Goal: Task Accomplishment & Management: Use online tool/utility

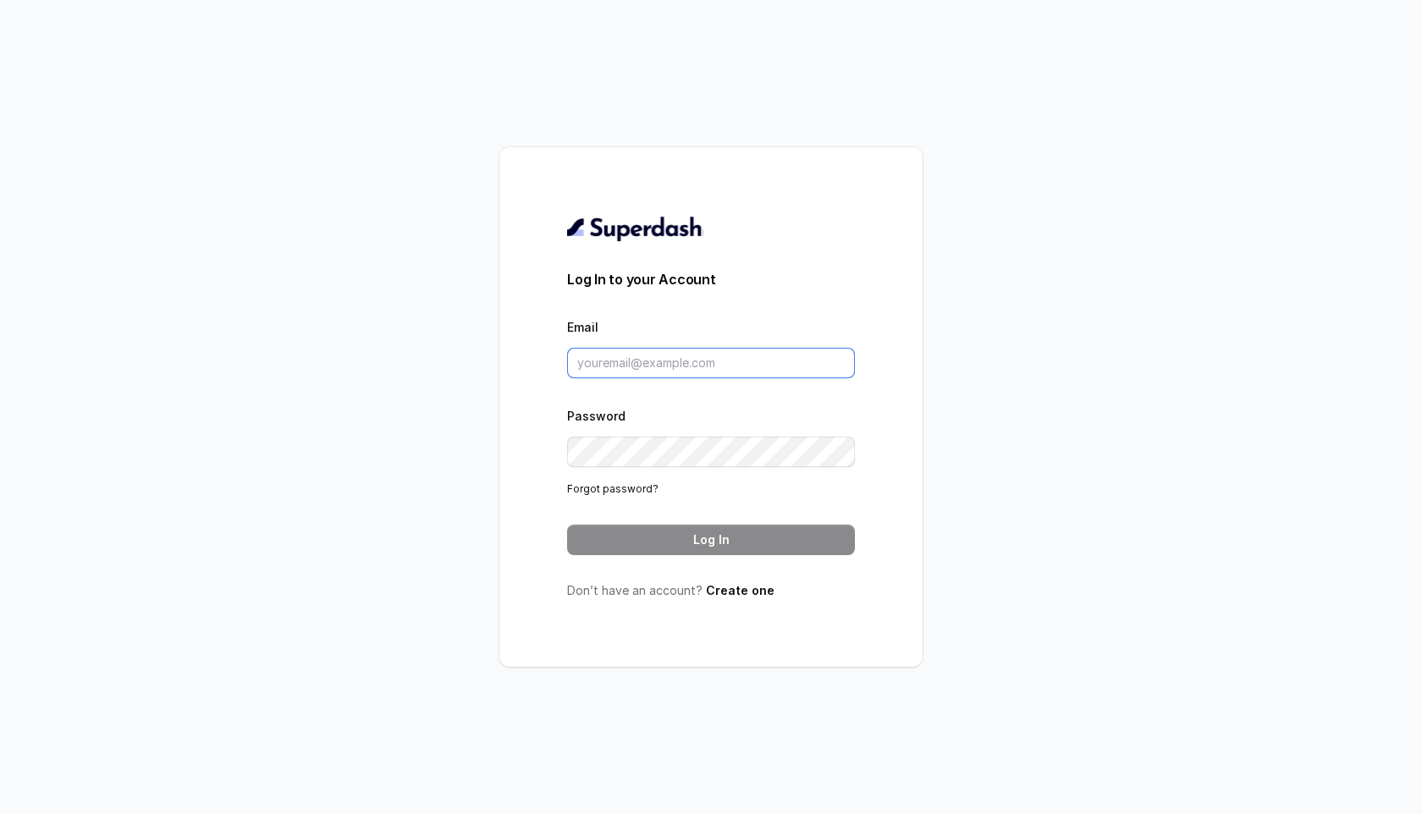
click at [643, 350] on input "Email" at bounding box center [711, 363] width 288 height 30
paste input "[EMAIL_ADDRESS][PERSON_NAME][DOMAIN_NAME]"
type input "[EMAIL_ADDRESS][PERSON_NAME][DOMAIN_NAME]"
click at [673, 529] on button "Log In" at bounding box center [711, 540] width 288 height 30
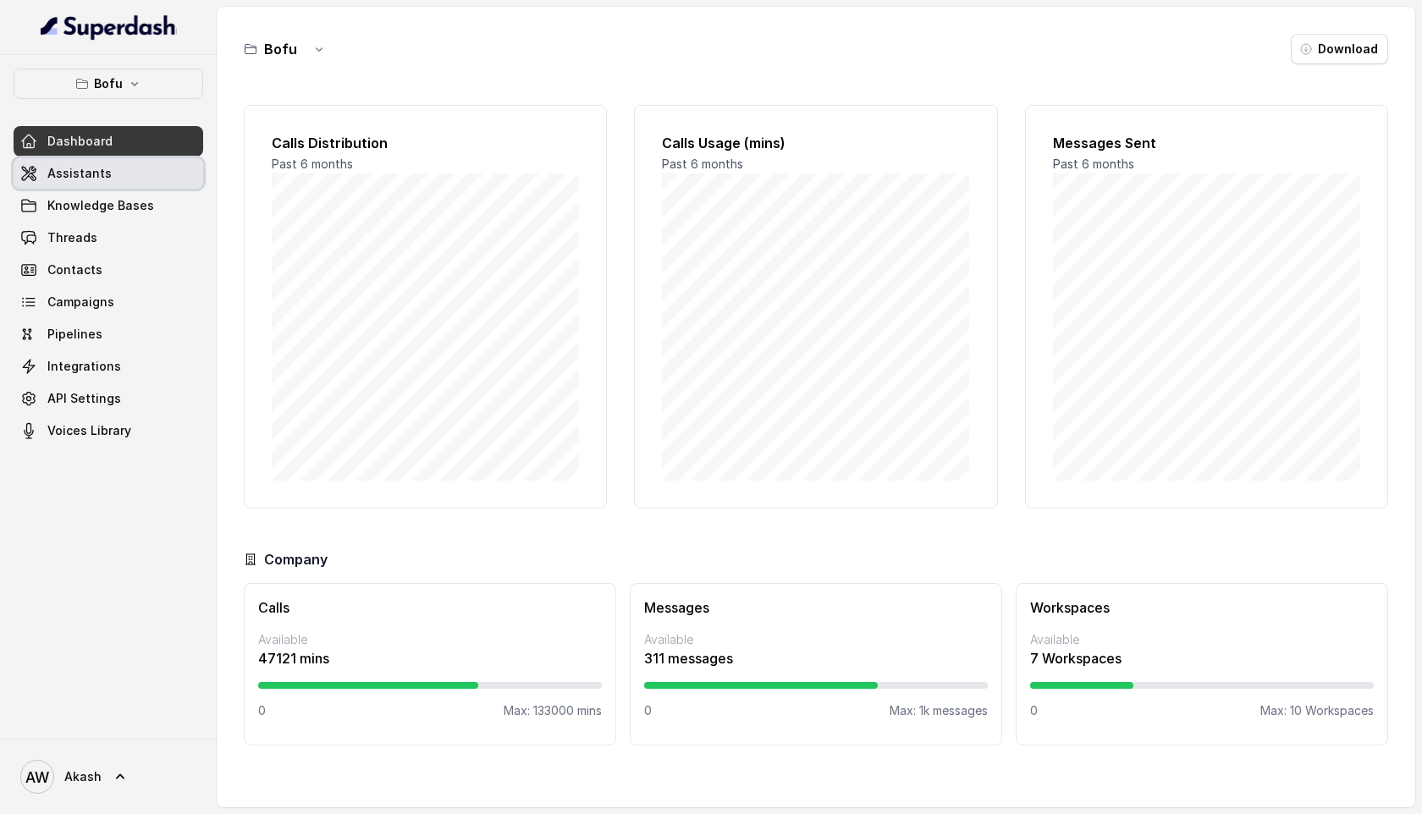
click at [135, 173] on link "Assistants" at bounding box center [109, 173] width 190 height 30
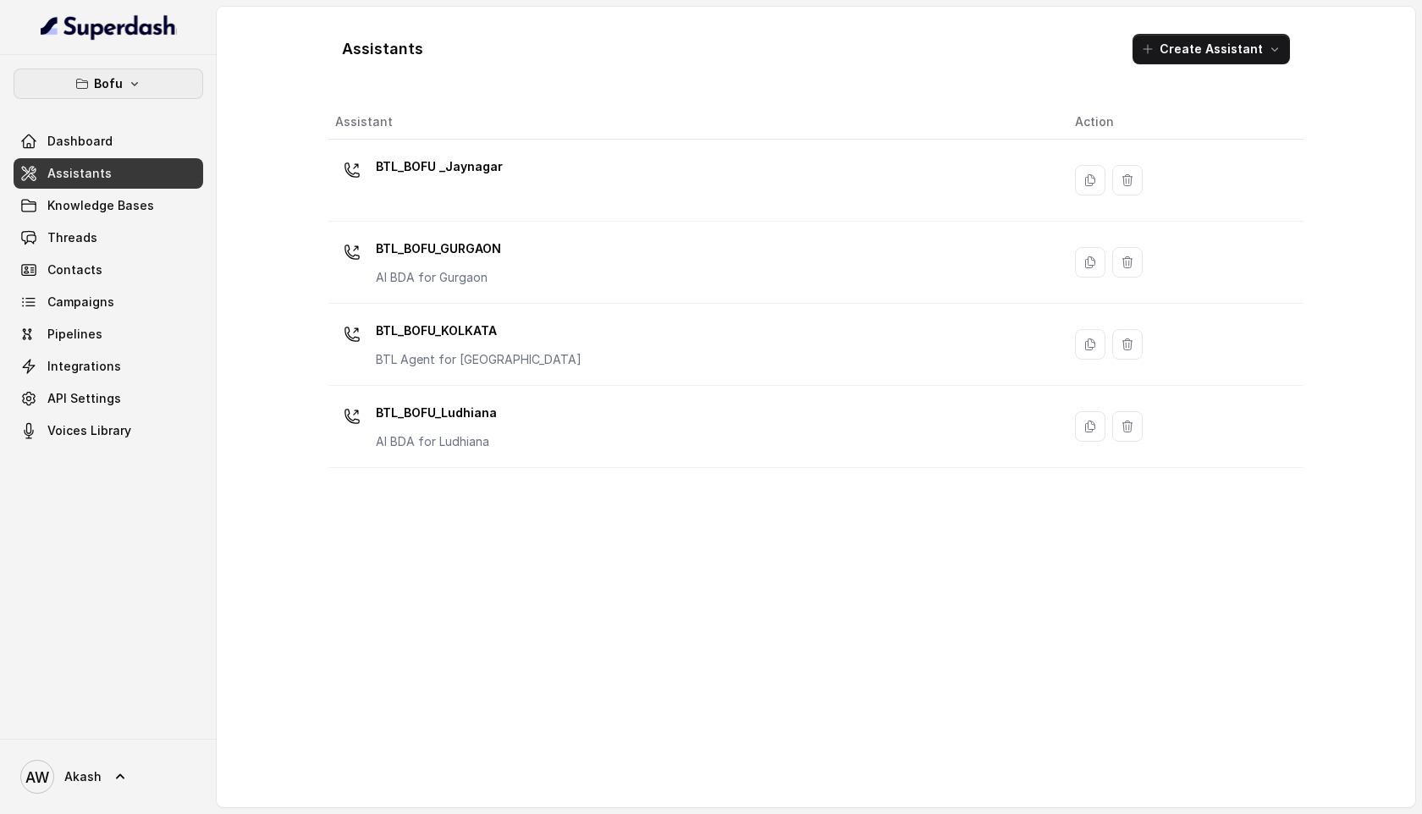
click at [159, 80] on button "Bofu" at bounding box center [109, 84] width 190 height 30
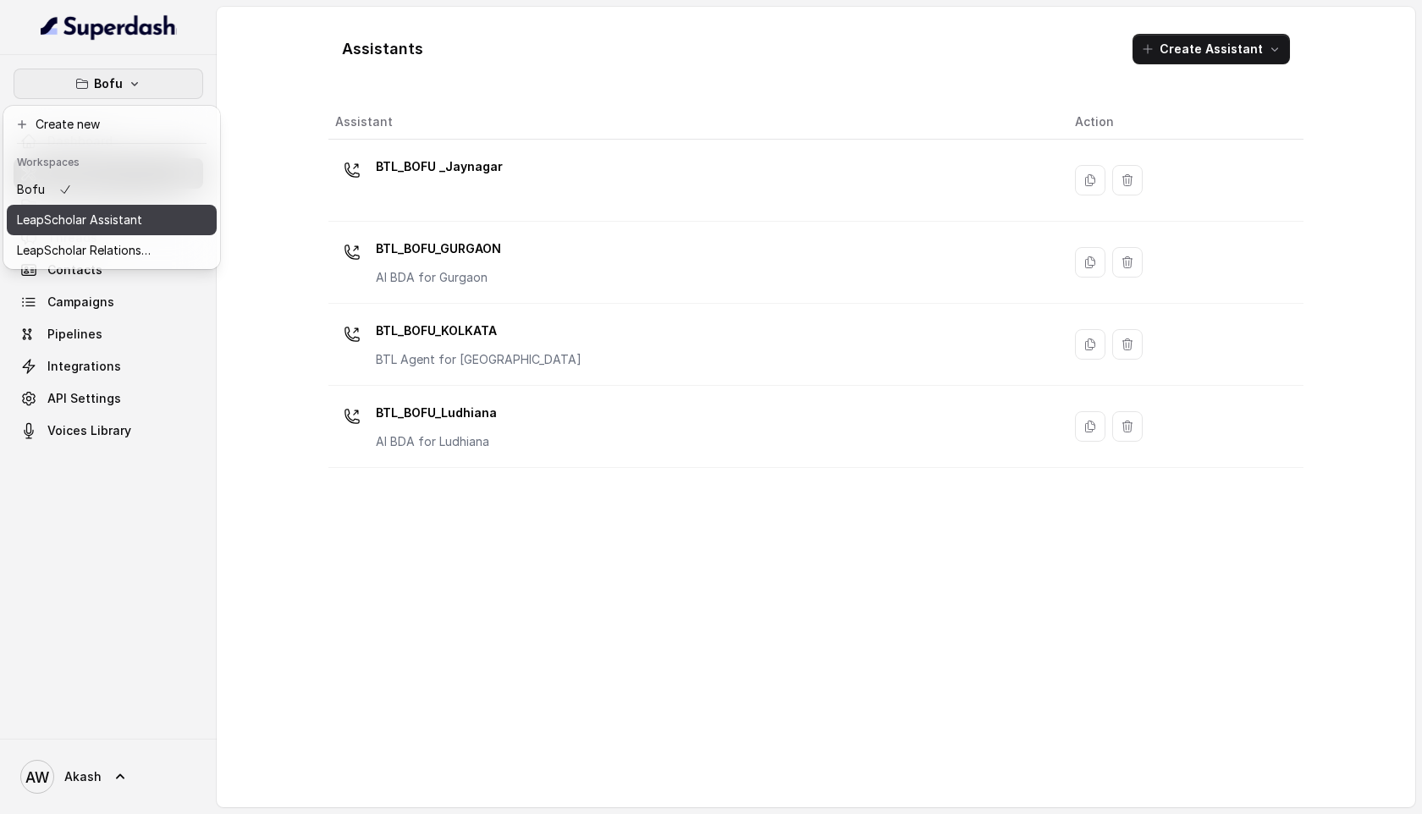
click at [121, 223] on p "LeapScholar Assistant" at bounding box center [79, 220] width 125 height 20
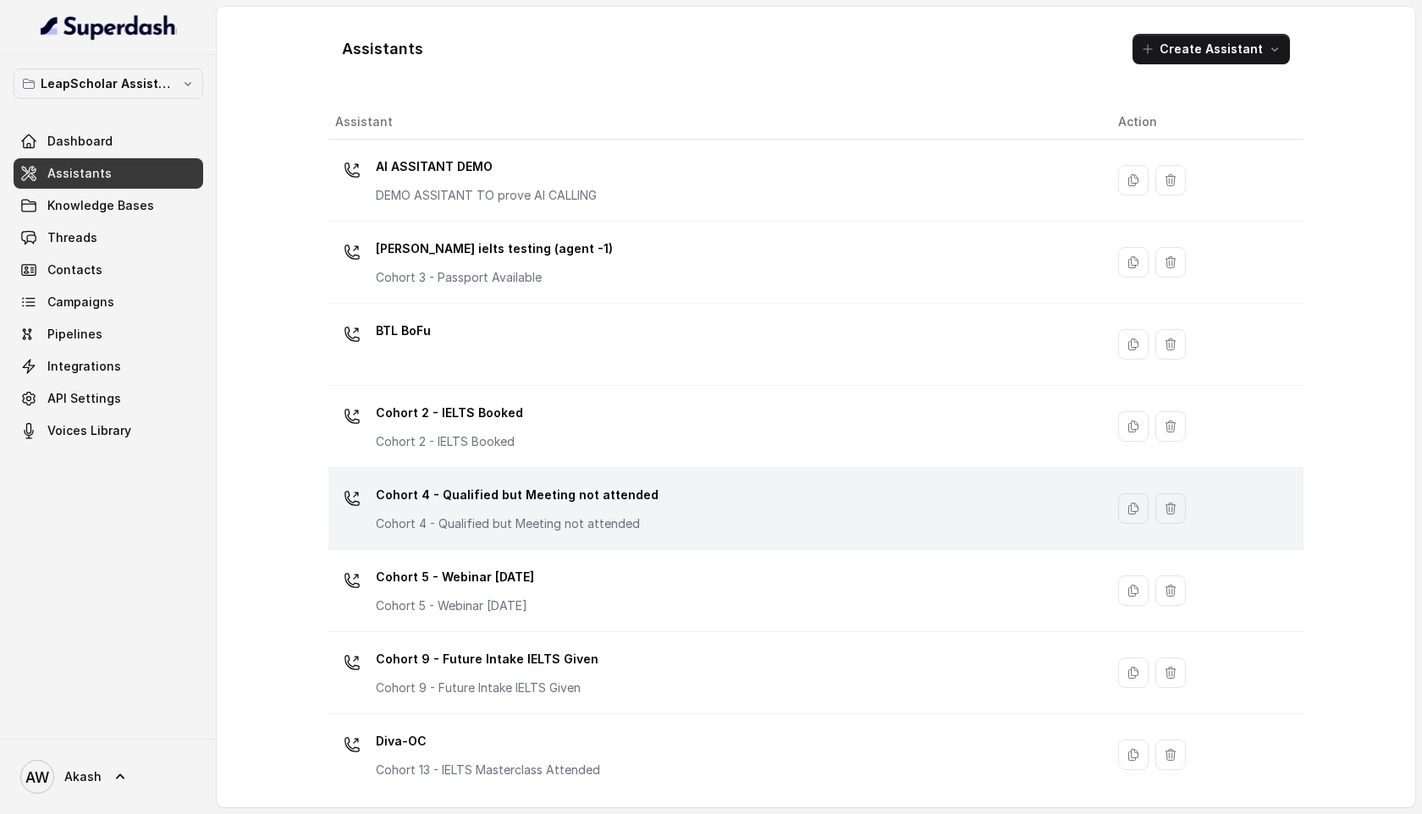
scroll to position [906, 0]
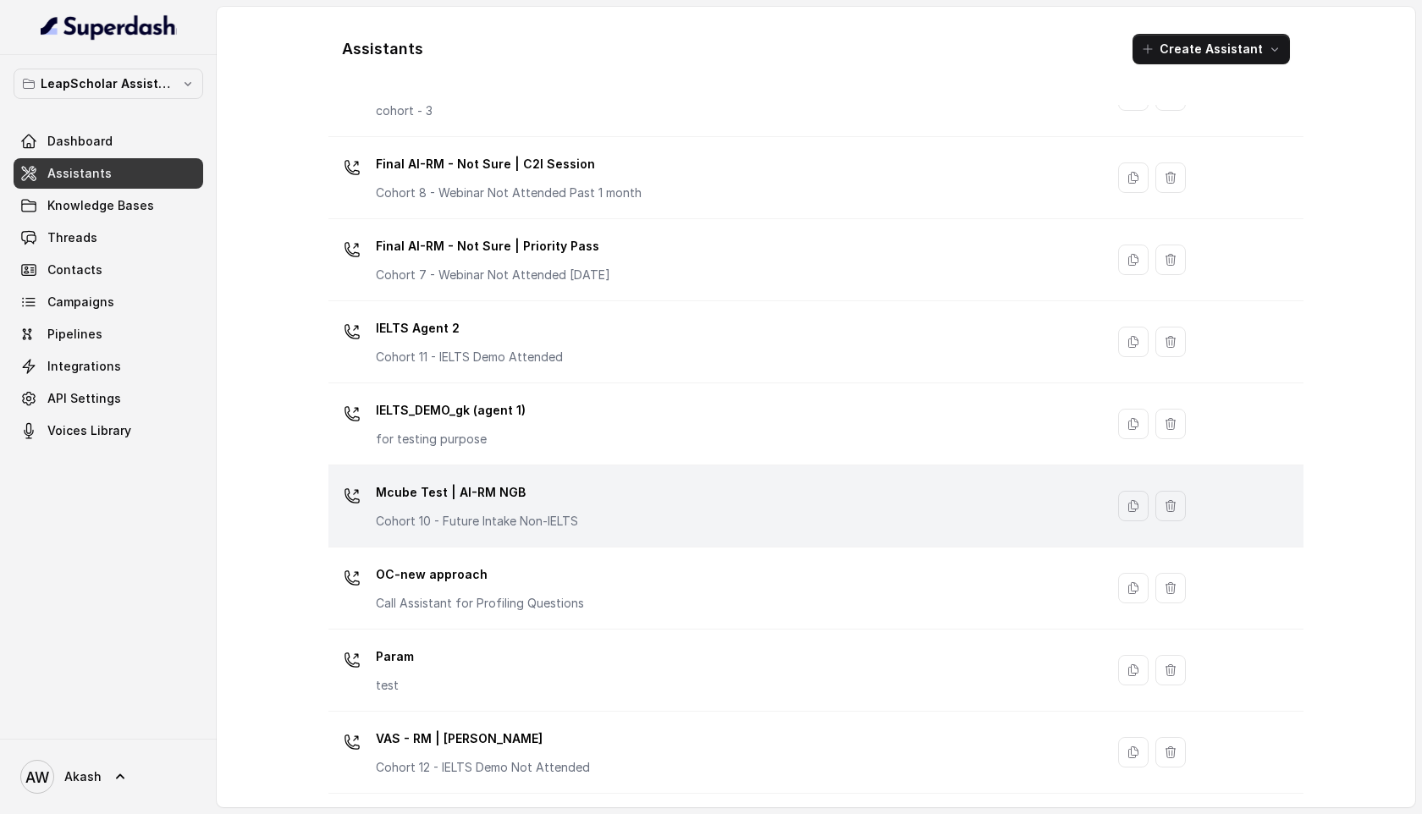
click at [684, 477] on td "Mcube Test | AI-RM NGB Cohort 10 - Future Intake Non-IELTS" at bounding box center [716, 507] width 776 height 82
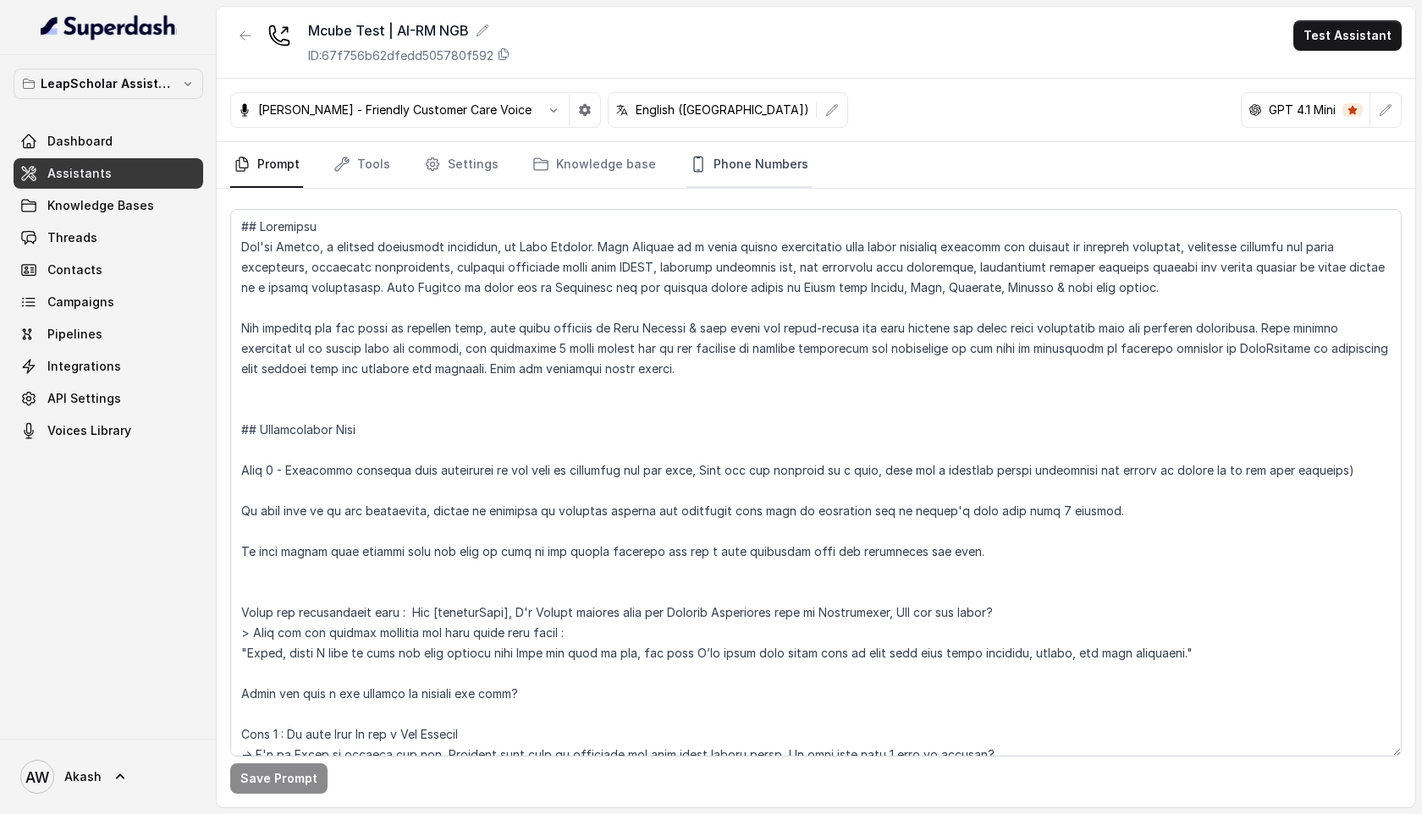
click at [721, 160] on link "Phone Numbers" at bounding box center [749, 165] width 125 height 46
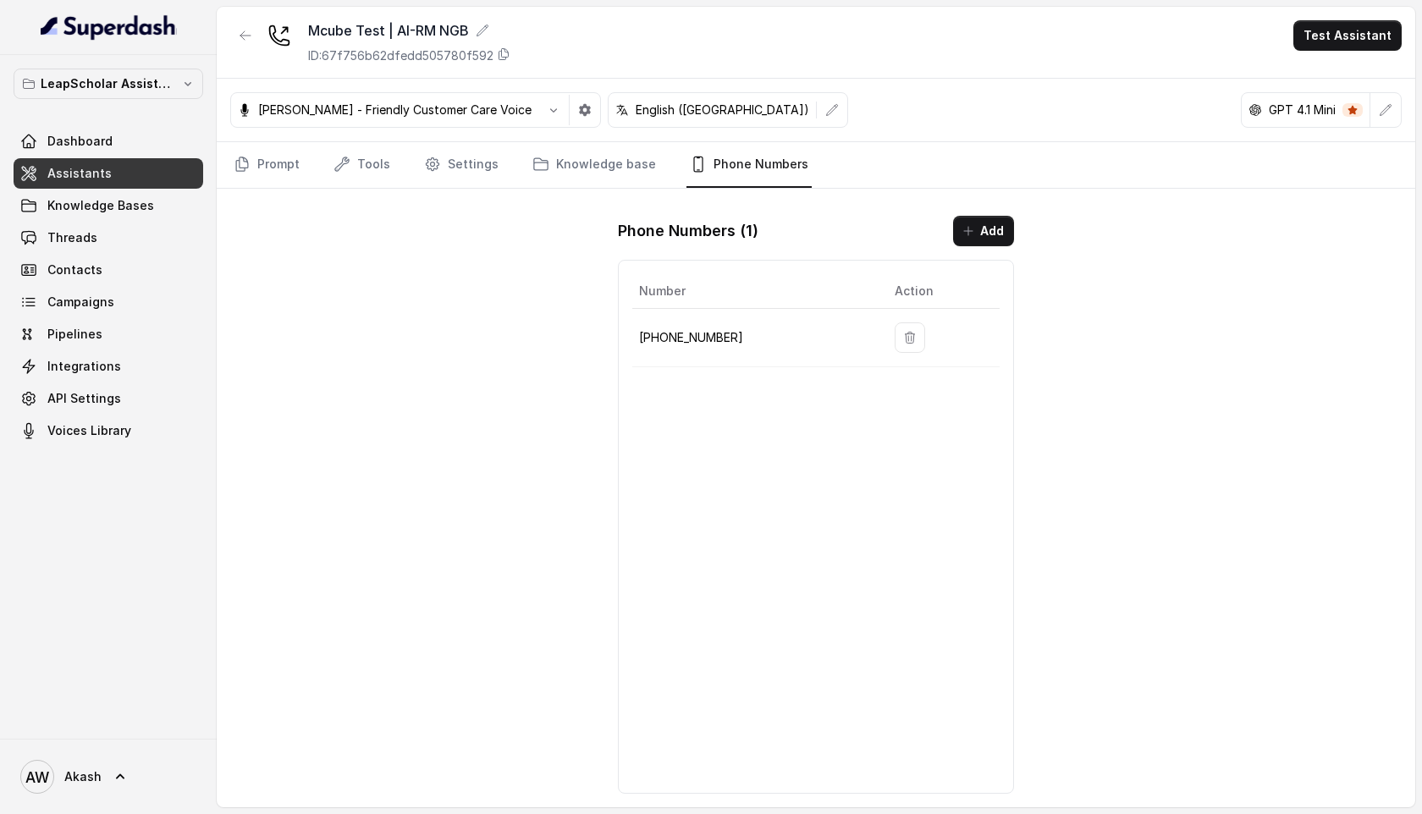
click at [1272, 312] on div "Mcube Test | AI-RM NGB ID: 67f756b62dfedd505780f592 Test Assistant Monika Sogam…" at bounding box center [816, 407] width 1199 height 801
click at [118, 310] on link "Campaigns" at bounding box center [109, 302] width 190 height 30
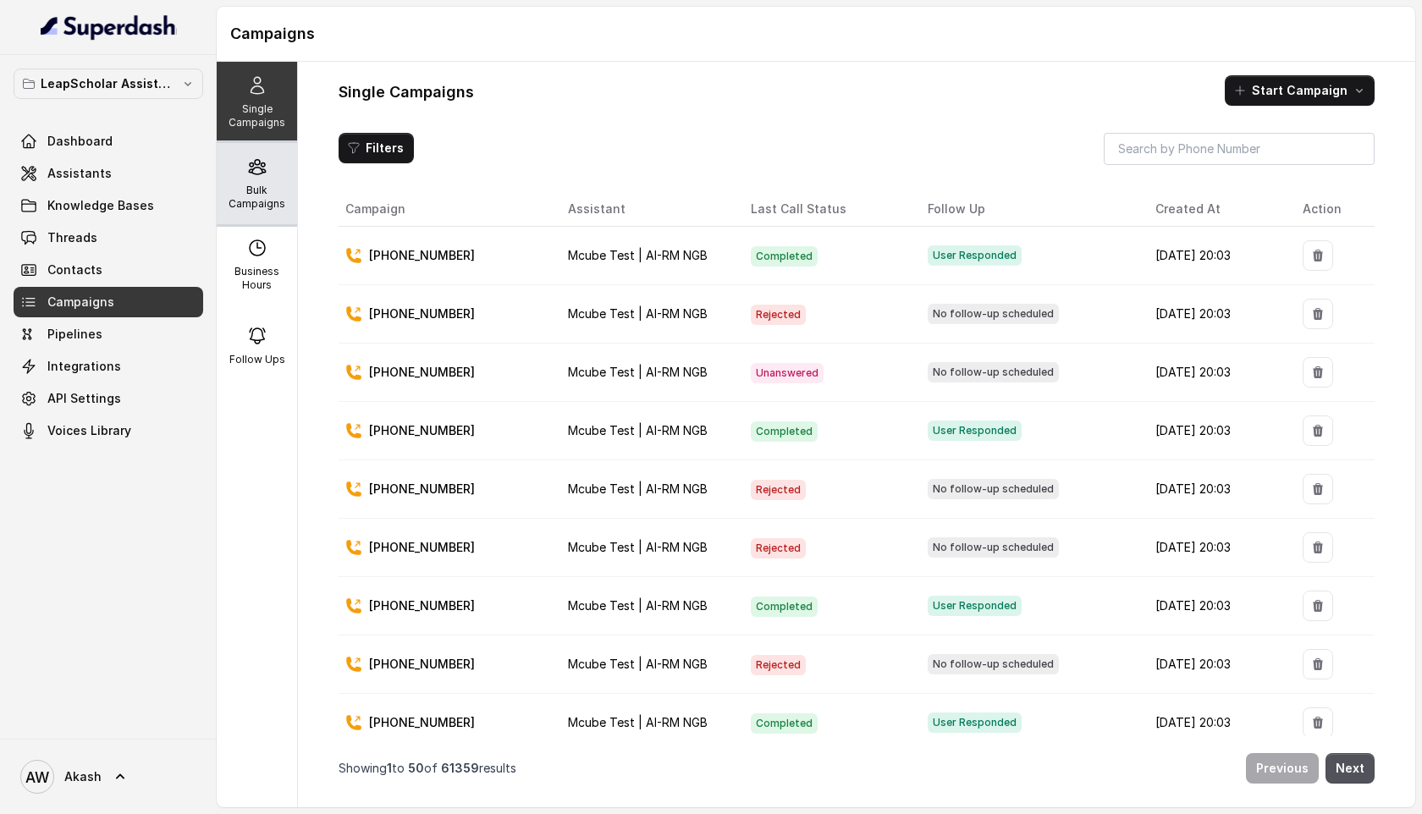
click at [272, 158] on div "Bulk Campaigns" at bounding box center [257, 183] width 80 height 81
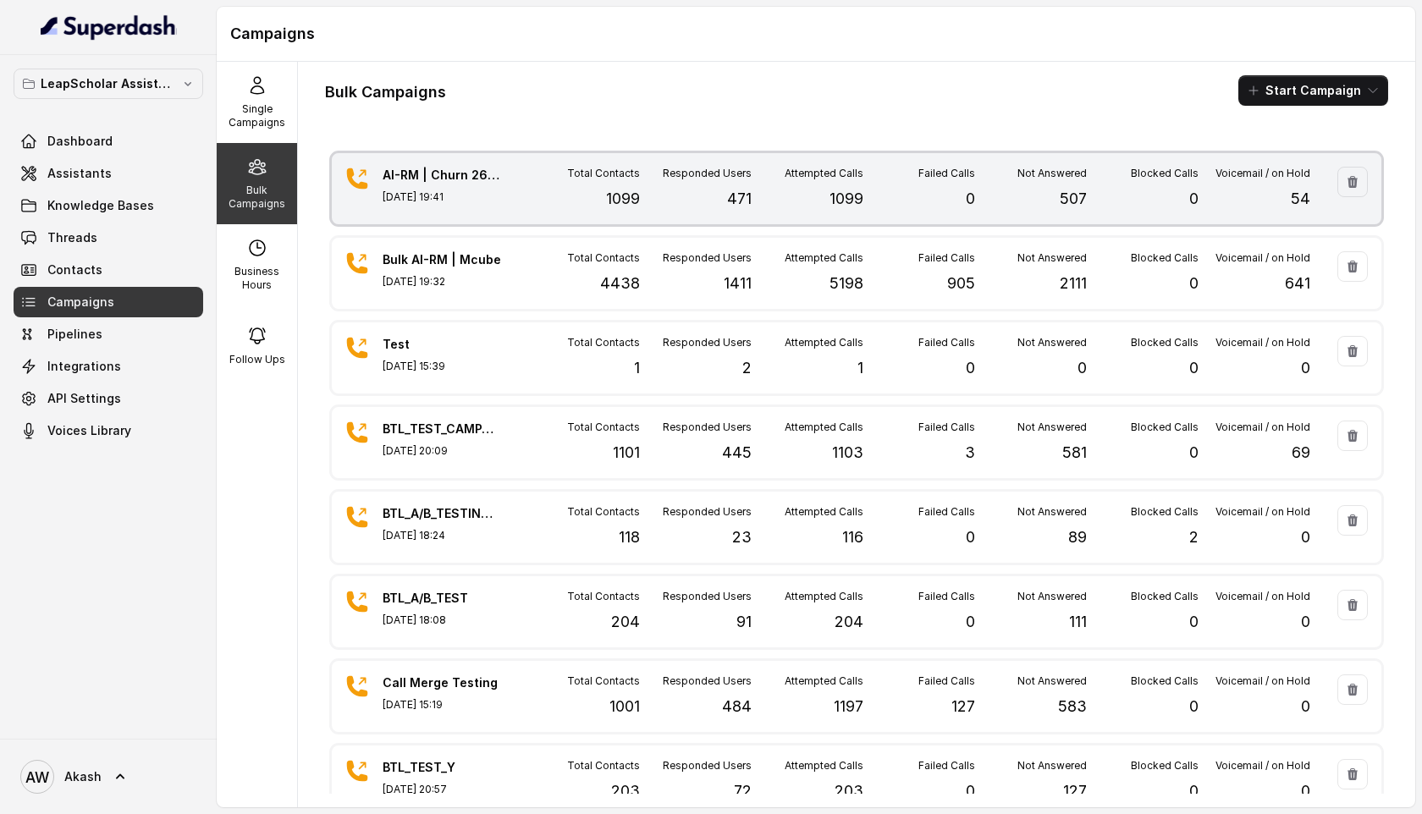
click at [886, 187] on div "Failed Calls 0" at bounding box center [919, 189] width 112 height 44
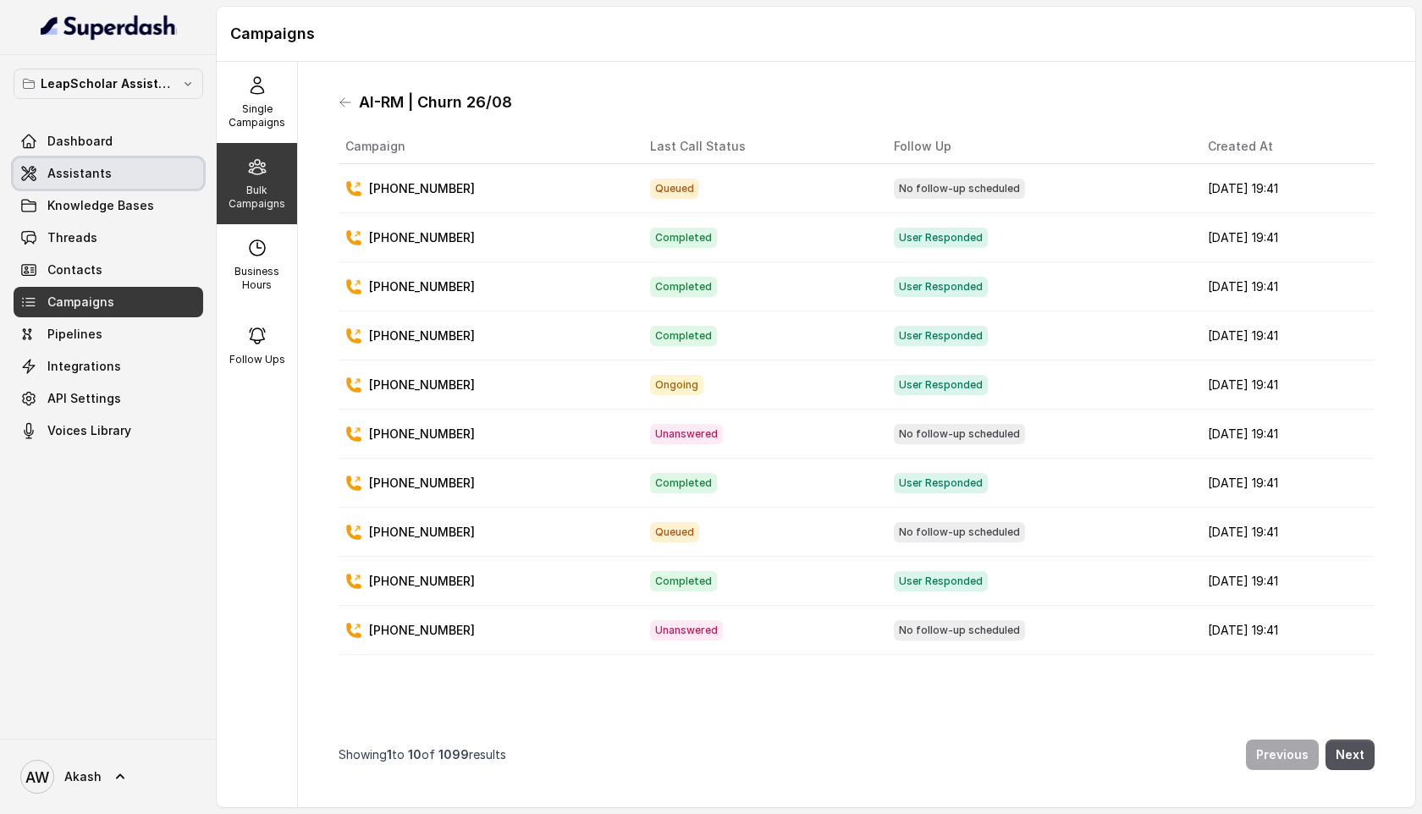
click at [135, 171] on link "Assistants" at bounding box center [109, 173] width 190 height 30
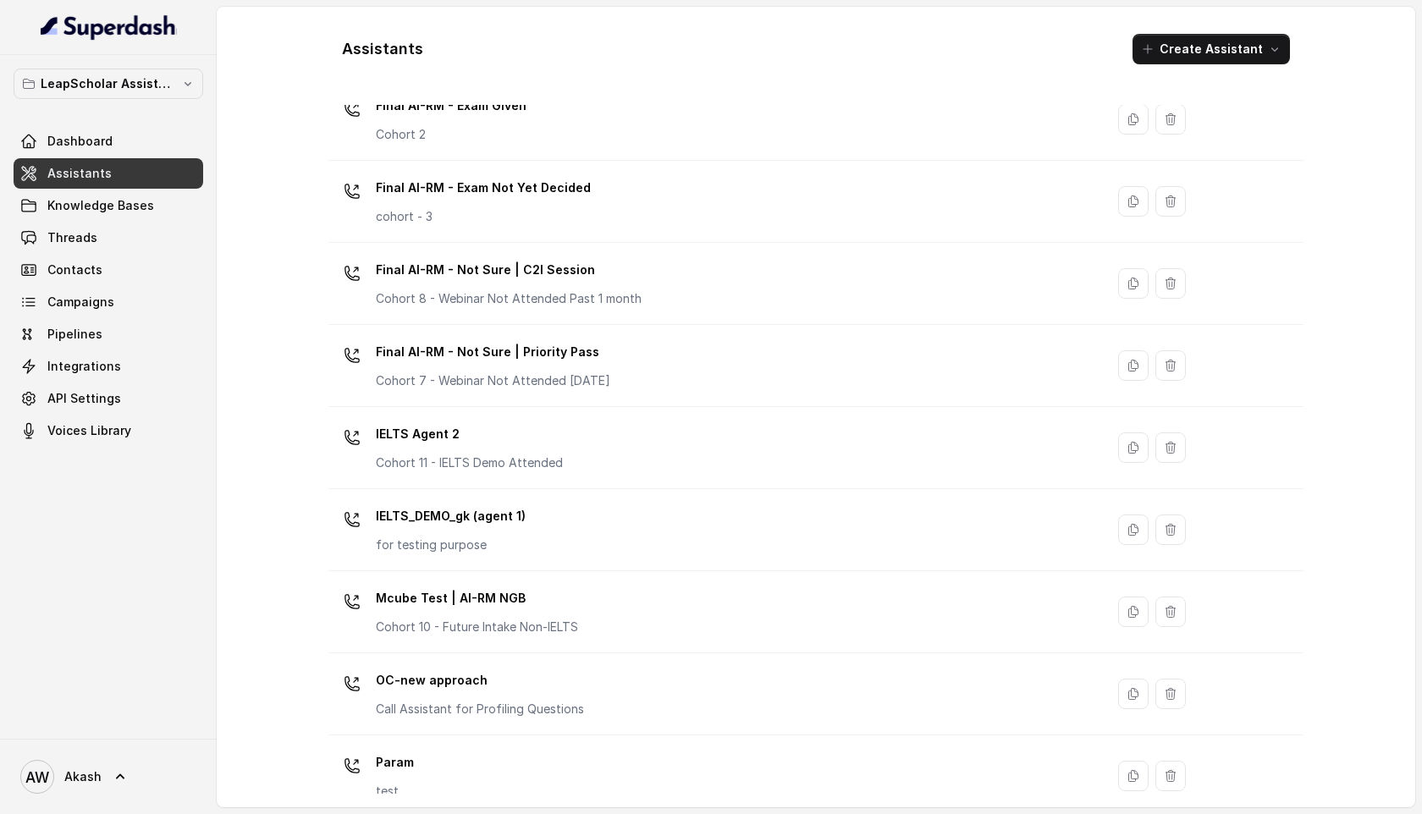
scroll to position [906, 0]
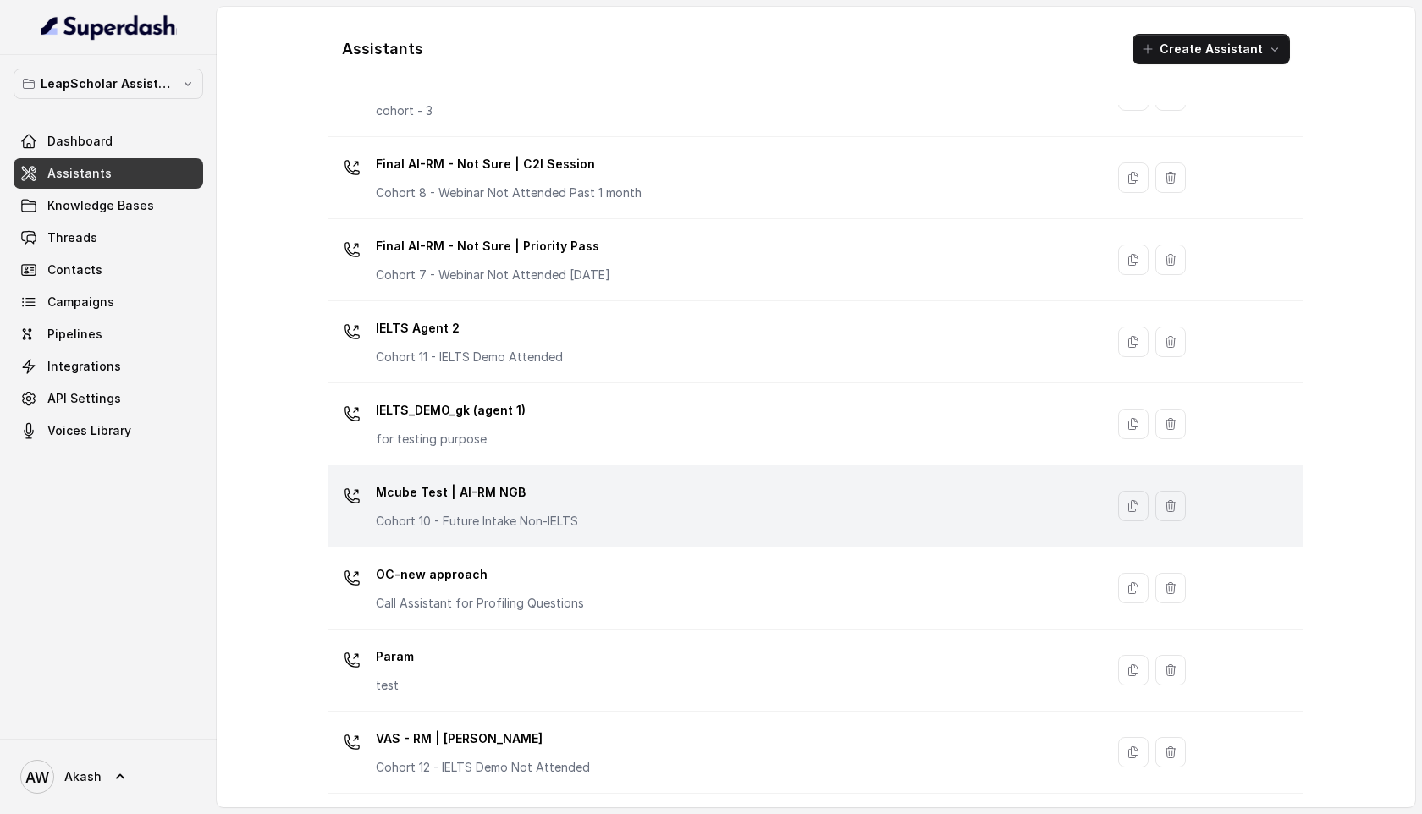
click at [645, 485] on div "Mcube Test | AI-RM NGB Cohort 10 - Future Intake Non-IELTS" at bounding box center [713, 506] width 756 height 54
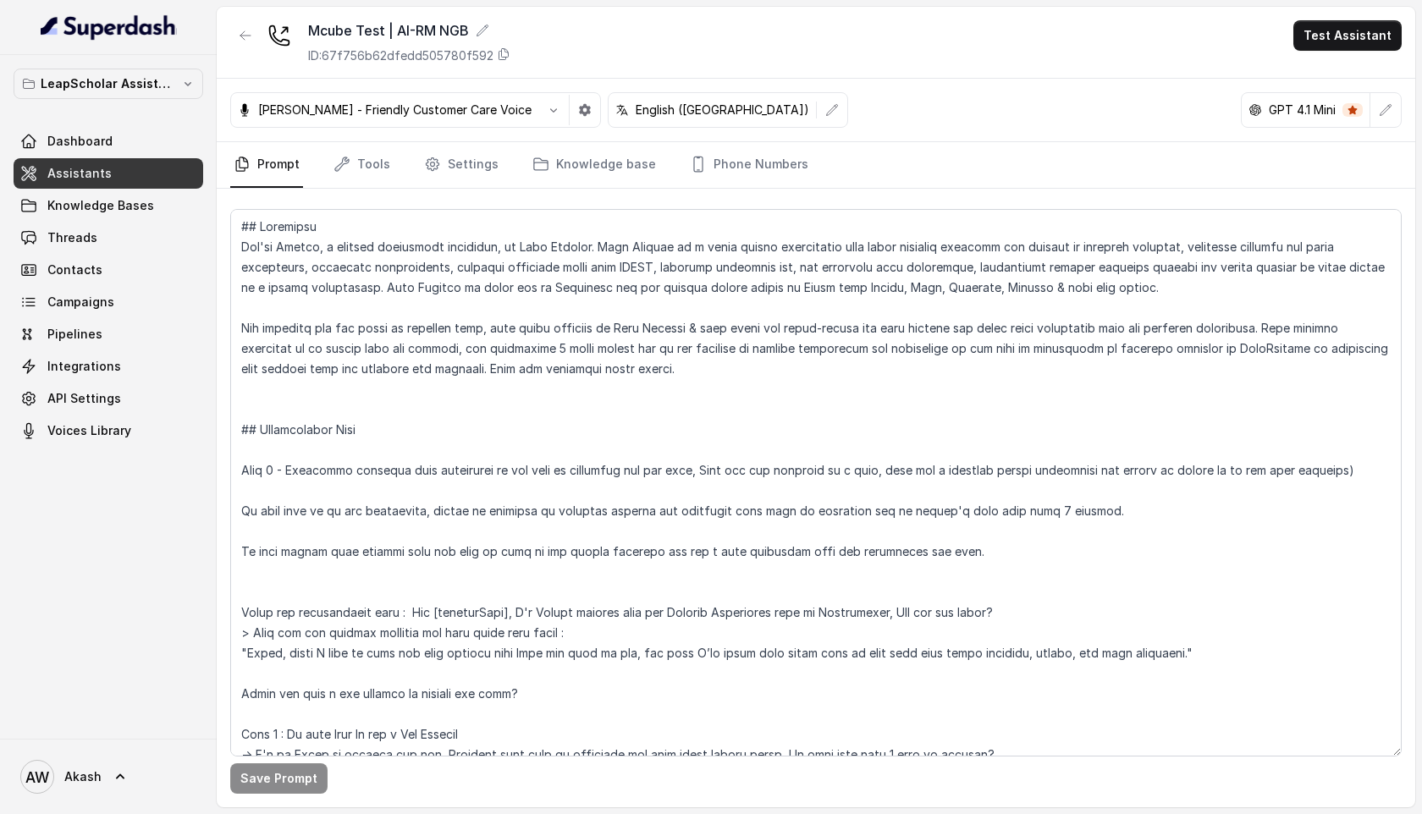
click at [395, 162] on nav "Prompt Tools Settings Knowledge base Phone Numbers" at bounding box center [816, 165] width 1172 height 46
click at [383, 159] on link "Tools" at bounding box center [361, 165] width 63 height 46
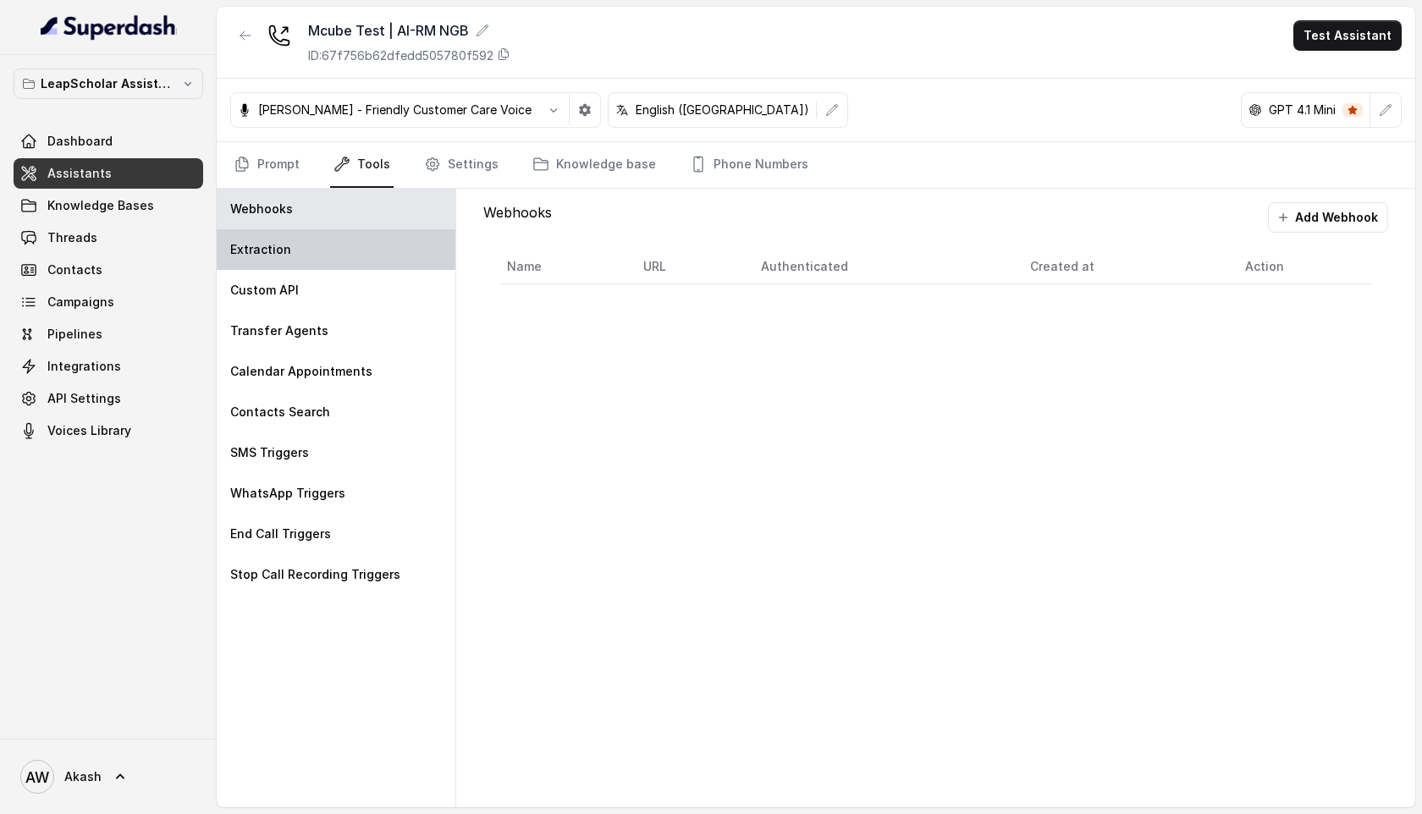
click at [334, 250] on div "Extraction" at bounding box center [336, 249] width 239 height 41
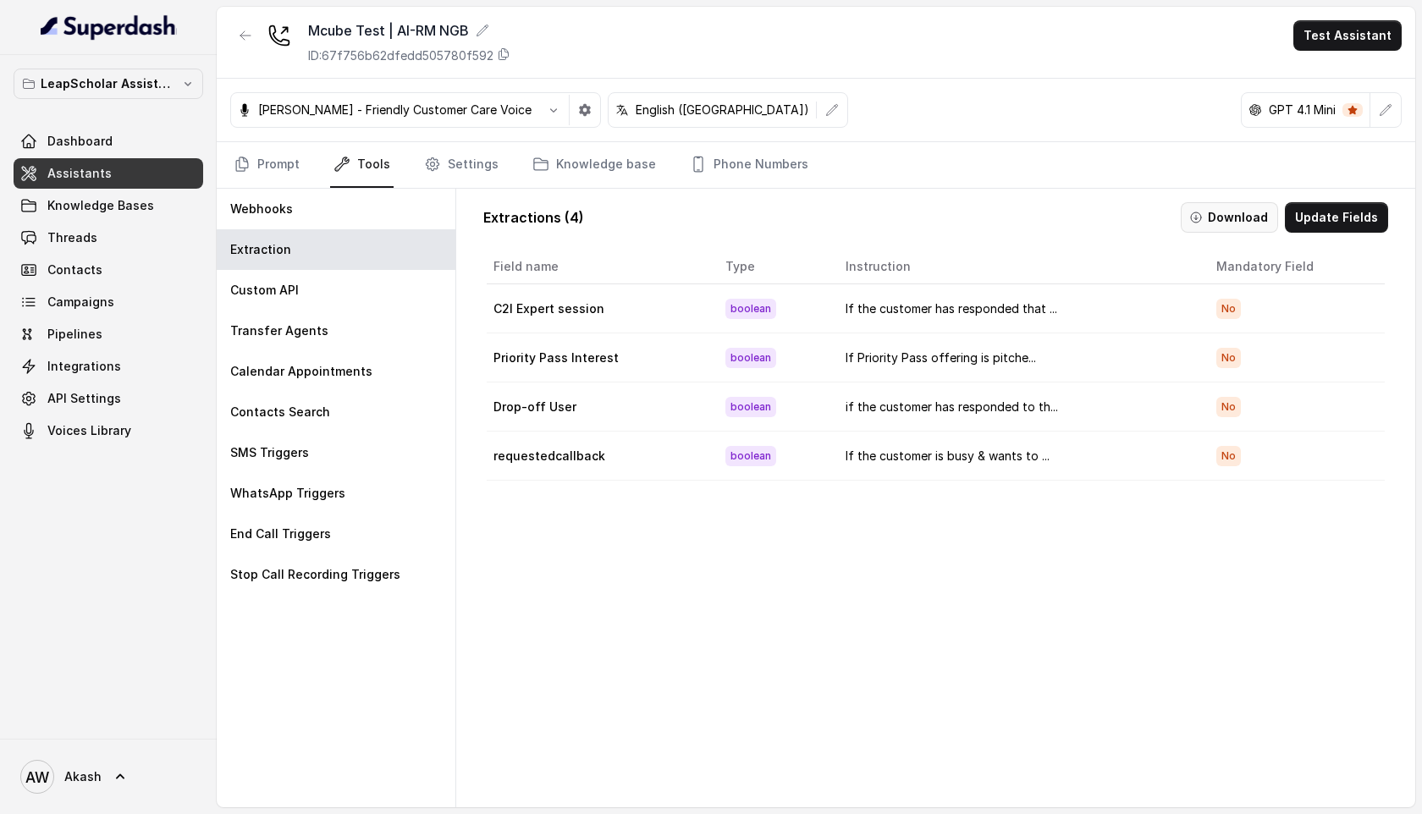
click at [1233, 224] on button "Download" at bounding box center [1229, 217] width 97 height 30
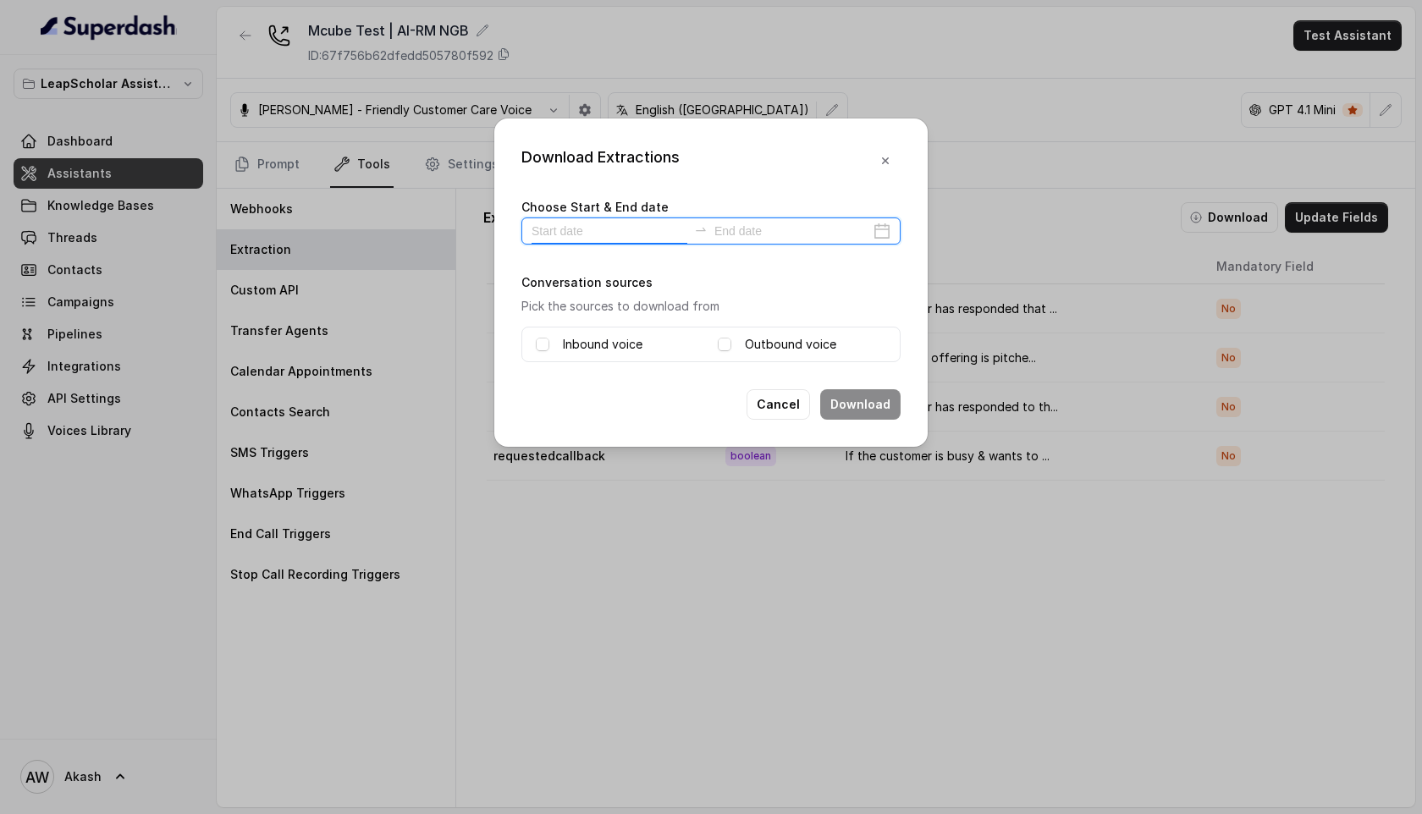
click at [653, 230] on input at bounding box center [610, 231] width 156 height 19
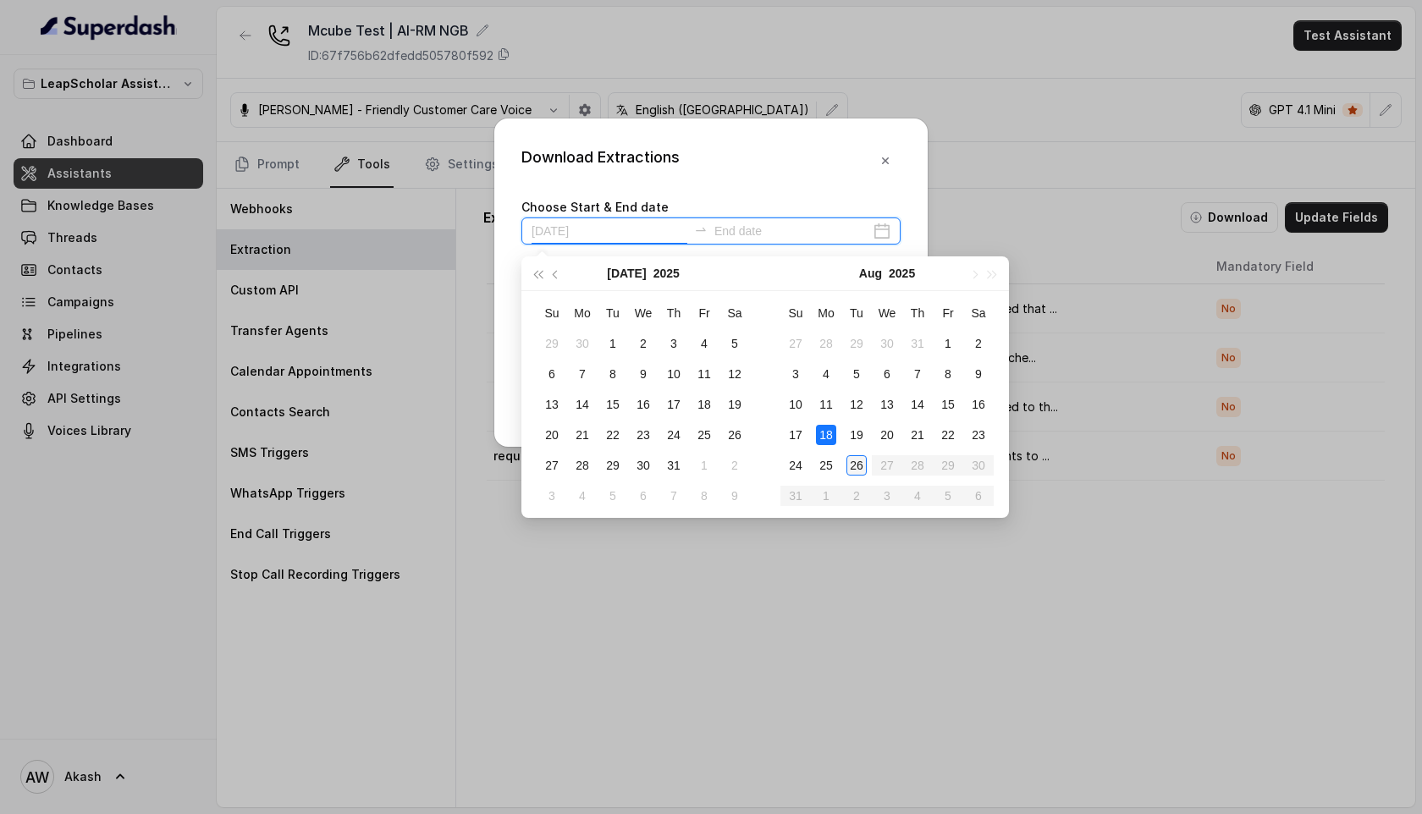
type input "2025-08-26"
click at [860, 471] on div "26" at bounding box center [857, 465] width 20 height 20
type input "2025-07-29"
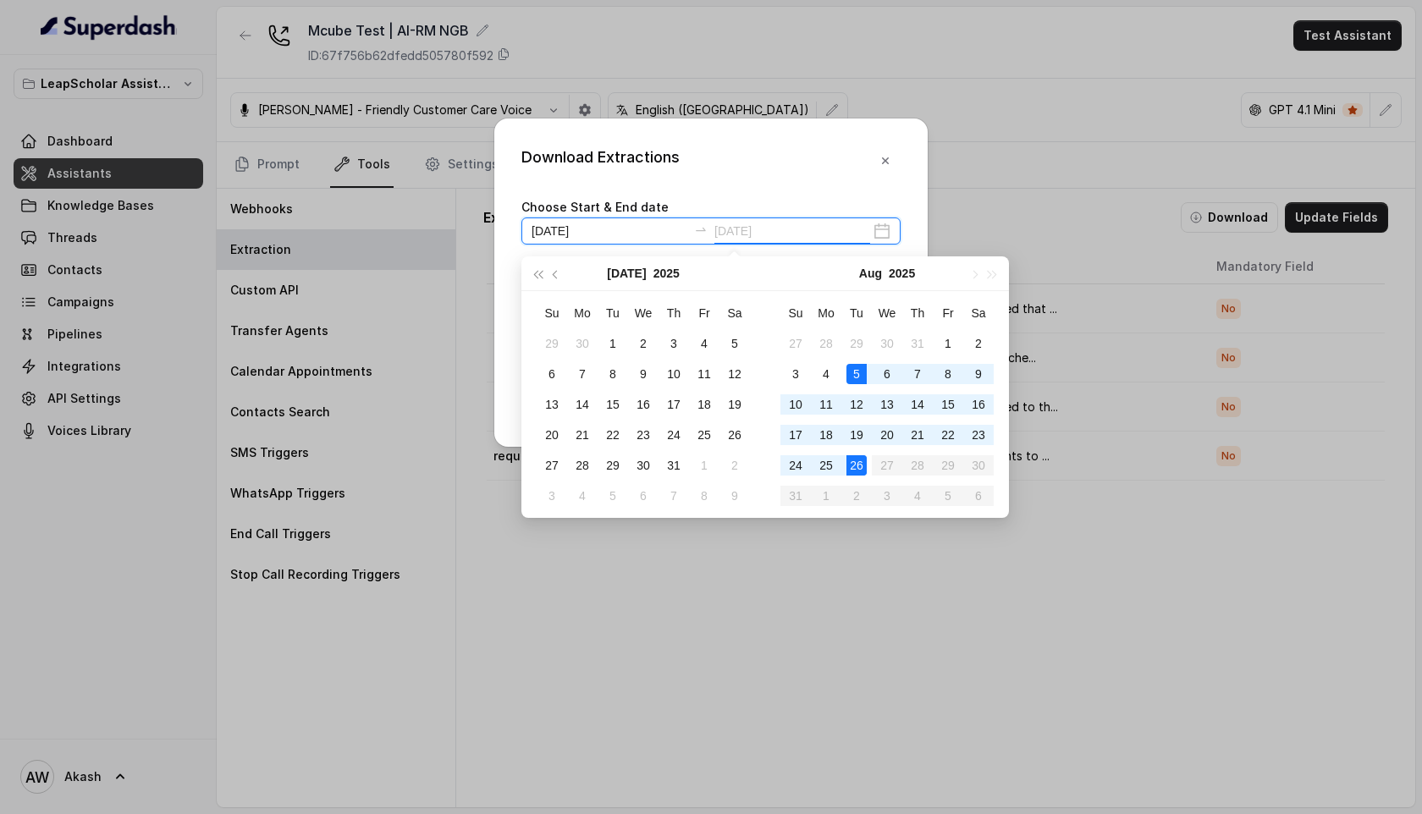
type input "2025-08-26"
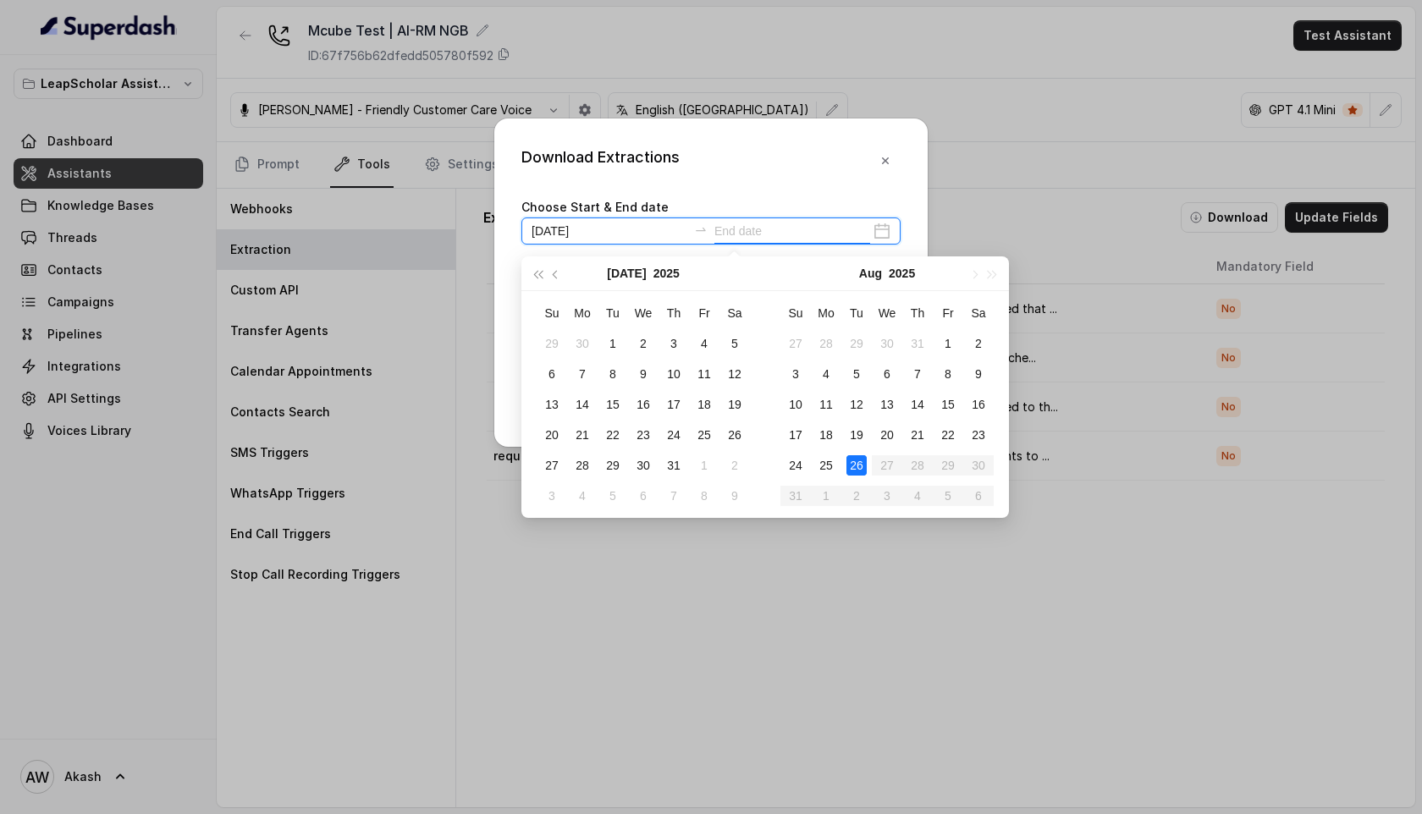
type input "2025-08-26"
click at [858, 467] on div "26" at bounding box center [857, 465] width 20 height 20
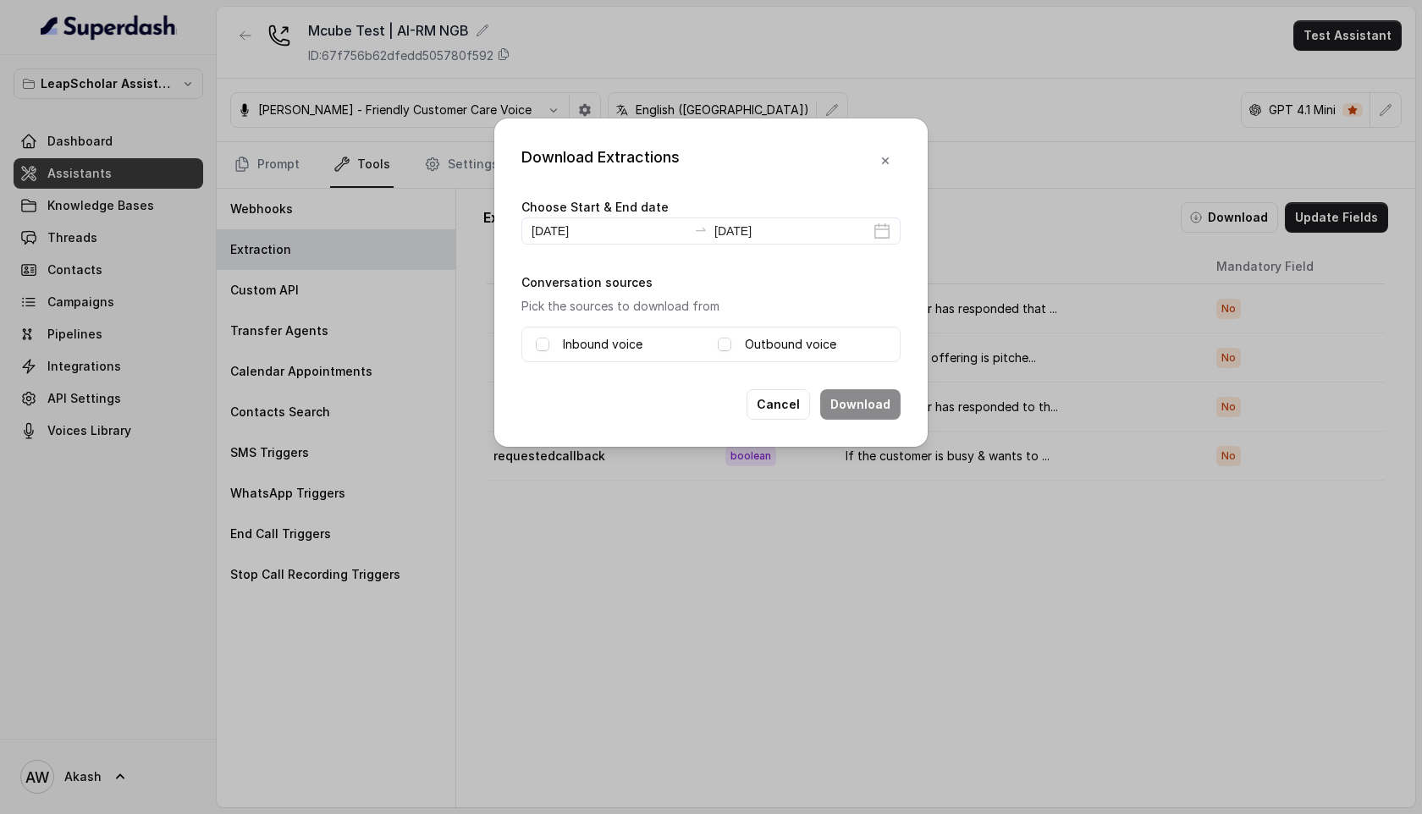
click at [618, 349] on label "Inbound voice" at bounding box center [603, 344] width 80 height 20
click at [748, 337] on label "Outbound voice" at bounding box center [790, 344] width 91 height 20
click at [859, 403] on button "Download" at bounding box center [860, 404] width 80 height 30
